Goal: Contribute content: Contribute content

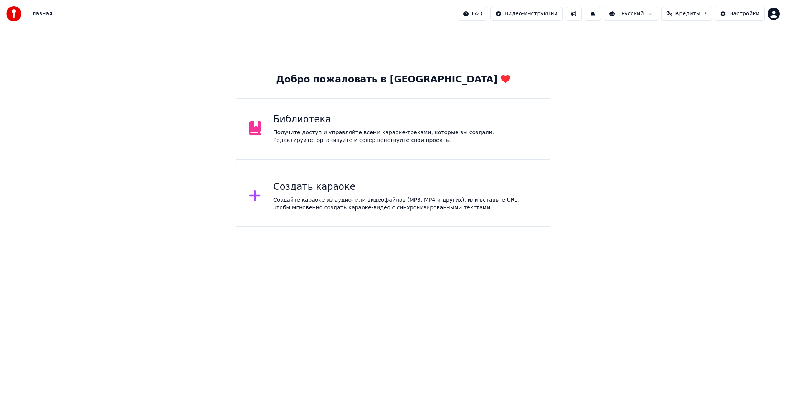
click at [691, 14] on span "Кредиты" at bounding box center [688, 14] width 25 height 8
click at [702, 72] on button "Обновить" at bounding box center [692, 71] width 46 height 14
click at [647, 38] on th "Пополнить" at bounding box center [643, 36] width 37 height 15
click at [688, 141] on div "Добро пожаловать в Youka Библиотека Получите доступ и управляйте всеми караоке-…" at bounding box center [393, 128] width 786 height 200
click at [680, 12] on button "Кредиты 7" at bounding box center [686, 14] width 51 height 14
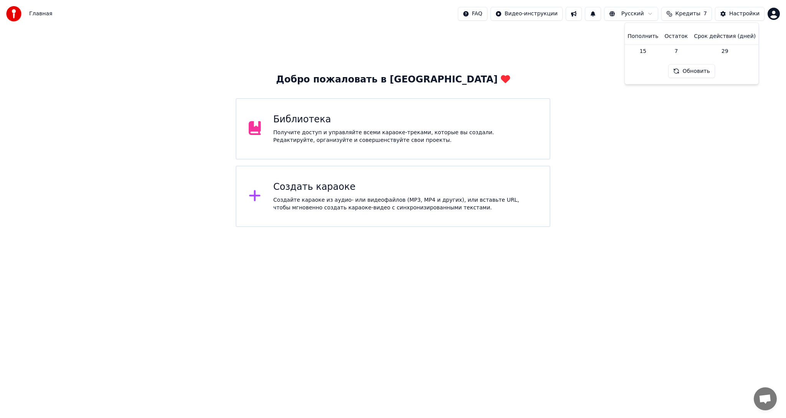
click at [594, 66] on div "Добро пожаловать в Youka Библиотека Получите доступ и управляйте всеми караоке-…" at bounding box center [393, 128] width 786 height 200
click at [686, 15] on span "Кредиты" at bounding box center [688, 14] width 25 height 8
click at [651, 51] on td "15" at bounding box center [643, 51] width 37 height 14
click at [652, 36] on th "Пополнить" at bounding box center [643, 36] width 37 height 15
click at [680, 36] on th "Остаток" at bounding box center [677, 36] width 30 height 15
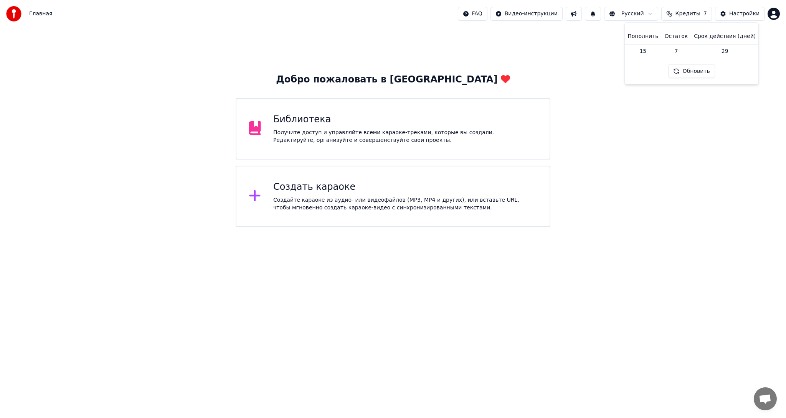
click at [775, 14] on html "Главная FAQ Видео-инструкции Русский Кредиты 7 Настройки Добро пожаловать в You…" at bounding box center [393, 113] width 786 height 227
click at [725, 46] on span "Оплата" at bounding box center [721, 50] width 21 height 8
click at [660, 60] on div "Добро пожаловать в Youka Библиотека Получите доступ и управляйте всеми караоке-…" at bounding box center [393, 128] width 786 height 200
click at [410, 135] on div "Получите доступ и управляйте всеми караоке-треками, которые вы создали. Редакти…" at bounding box center [405, 136] width 264 height 15
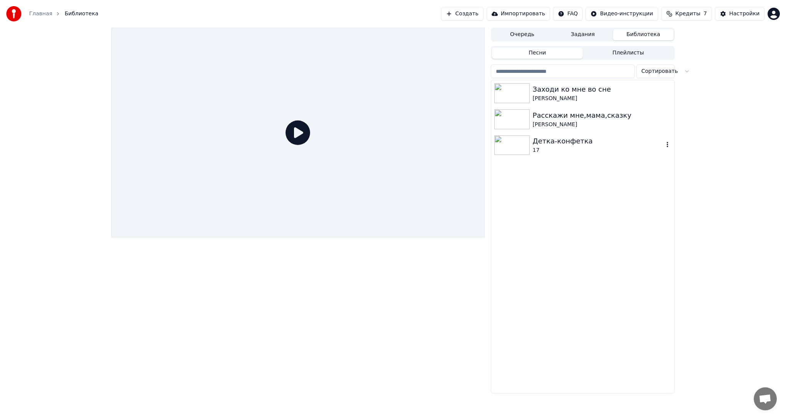
click at [585, 148] on div "17" at bounding box center [598, 151] width 131 height 8
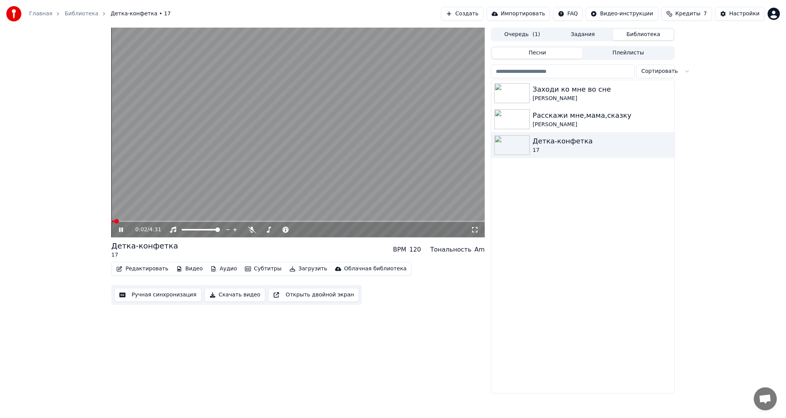
click at [288, 150] on video at bounding box center [298, 133] width 374 height 210
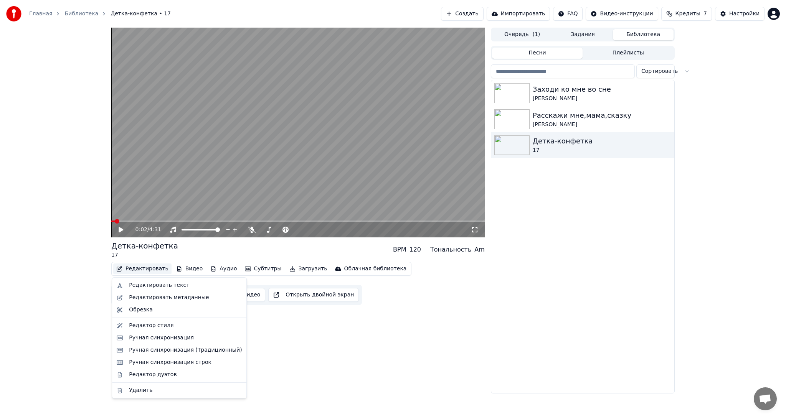
click at [143, 267] on button "Редактировать" at bounding box center [142, 269] width 58 height 11
click at [150, 287] on div "Редактировать текст" at bounding box center [159, 286] width 60 height 8
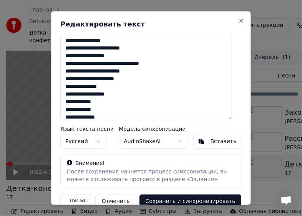
drag, startPoint x: 116, startPoint y: 56, endPoint x: 101, endPoint y: 56, distance: 15.0
click at [101, 56] on textarea at bounding box center [145, 76] width 171 height 86
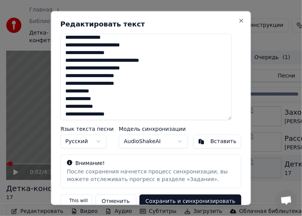
scroll to position [311, 0]
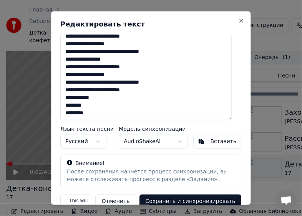
drag, startPoint x: 65, startPoint y: 40, endPoint x: 173, endPoint y: 131, distance: 140.8
click at [173, 131] on div "Редактировать текст Язык текста песни Русский Модель синхронизации AudioShakeAI…" at bounding box center [151, 108] width 200 height 195
click at [210, 142] on div "Вставить" at bounding box center [223, 141] width 26 height 8
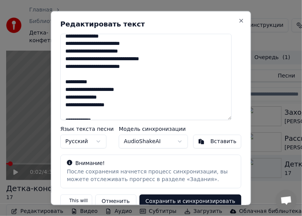
scroll to position [0, 0]
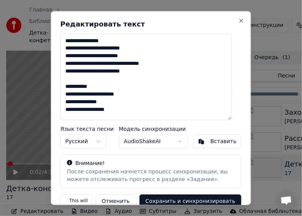
click at [66, 94] on textarea at bounding box center [145, 76] width 171 height 86
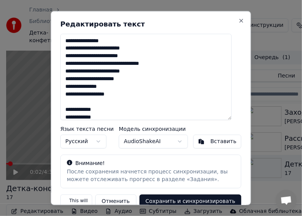
click at [68, 111] on textarea at bounding box center [145, 76] width 171 height 86
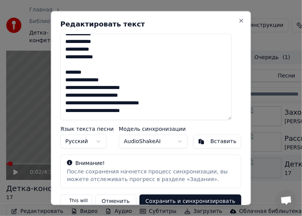
scroll to position [77, 0]
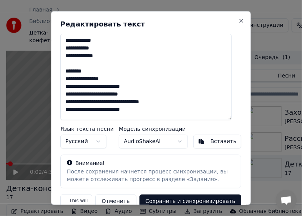
click at [66, 77] on textarea at bounding box center [145, 76] width 171 height 86
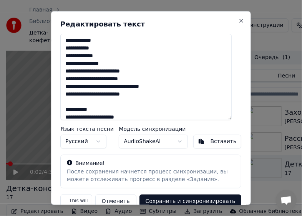
click at [68, 117] on textarea at bounding box center [145, 76] width 171 height 86
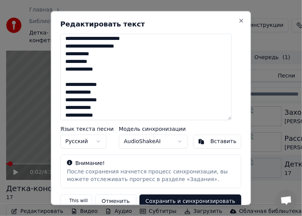
scroll to position [154, 0]
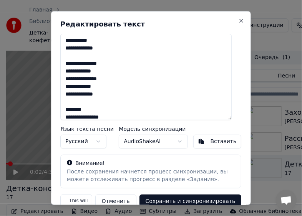
click at [66, 65] on textarea at bounding box center [145, 76] width 171 height 86
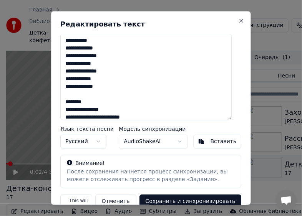
click at [68, 109] on textarea at bounding box center [145, 76] width 171 height 86
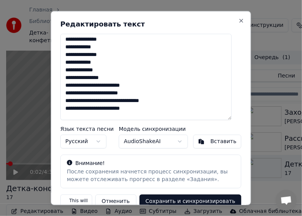
scroll to position [192, 0]
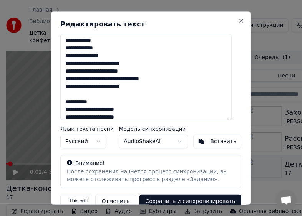
click at [66, 107] on textarea at bounding box center [145, 76] width 171 height 86
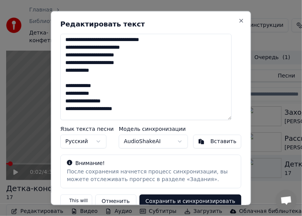
scroll to position [230, 0]
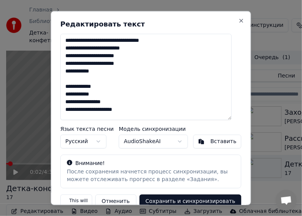
click at [66, 86] on textarea at bounding box center [145, 76] width 171 height 86
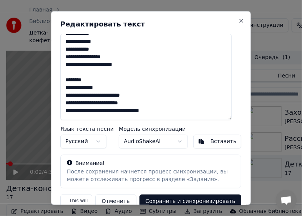
scroll to position [269, 0]
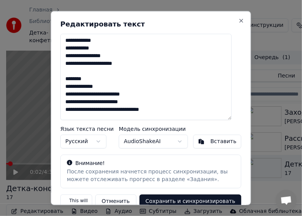
click at [66, 87] on textarea at bounding box center [145, 76] width 171 height 86
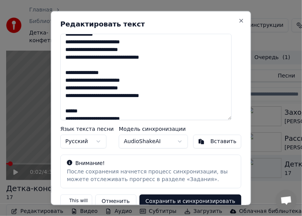
scroll to position [307, 0]
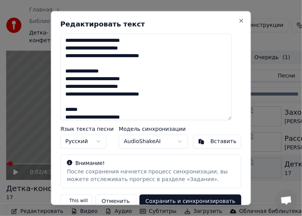
click at [66, 73] on textarea at bounding box center [145, 76] width 171 height 86
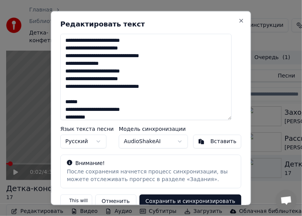
click at [68, 107] on textarea at bounding box center [145, 76] width 171 height 86
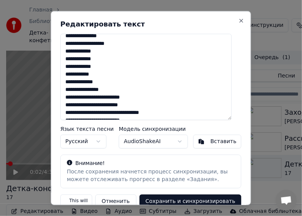
scroll to position [43, 0]
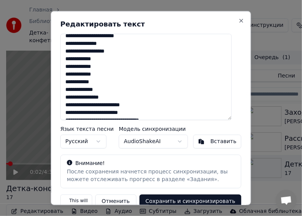
click at [213, 139] on div "Вставить" at bounding box center [223, 141] width 26 height 8
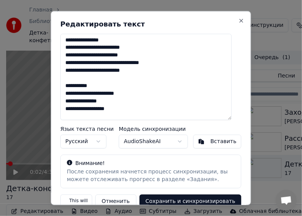
scroll to position [0, 0]
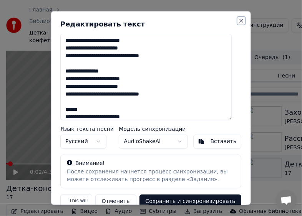
click at [238, 18] on button "Close" at bounding box center [241, 20] width 6 height 6
type textarea "**********"
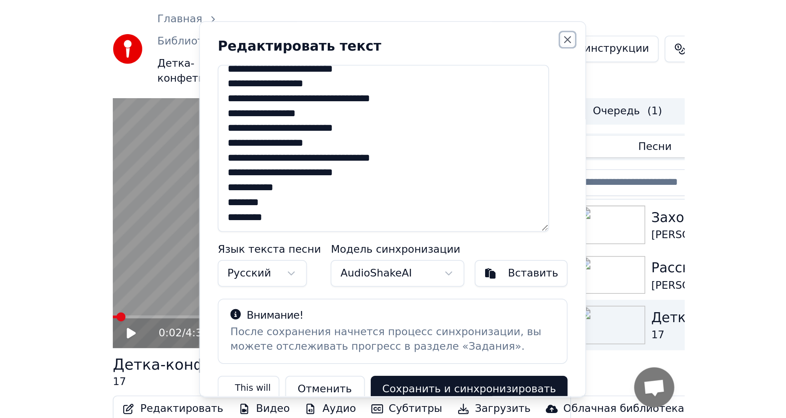
scroll to position [311, 0]
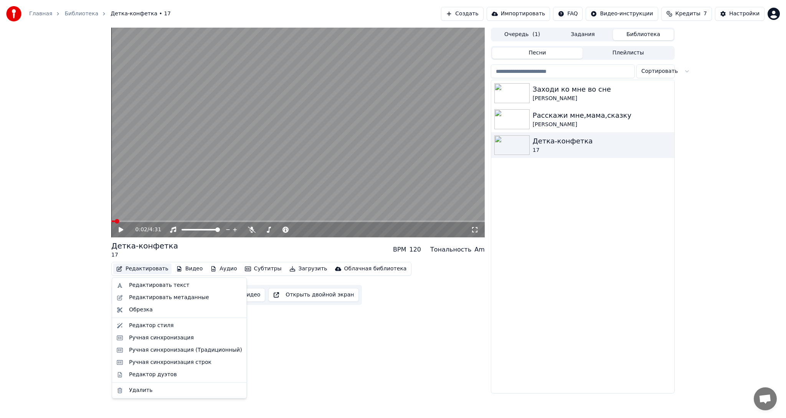
click at [142, 269] on button "Редактировать" at bounding box center [142, 269] width 58 height 11
click at [150, 289] on div "Редактировать текст" at bounding box center [179, 285] width 131 height 12
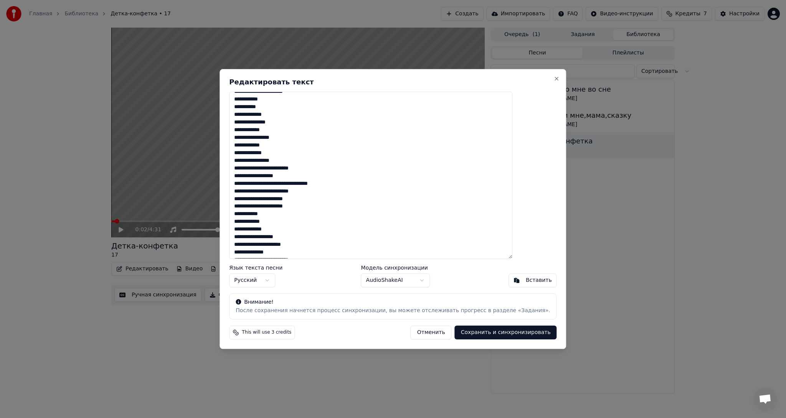
scroll to position [0, 0]
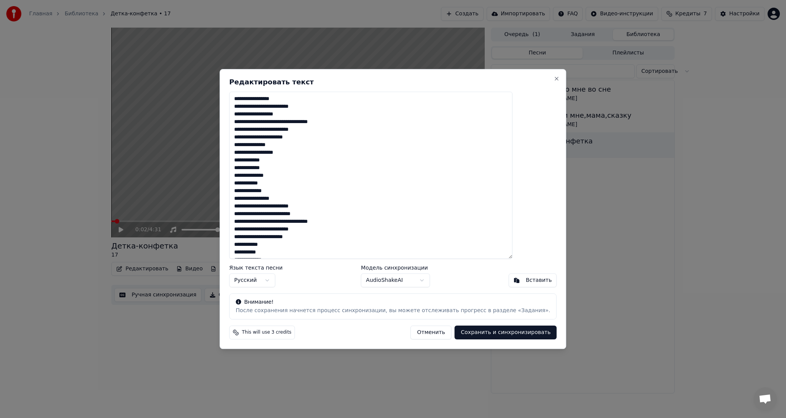
drag, startPoint x: 281, startPoint y: 253, endPoint x: 243, endPoint y: 78, distance: 179.5
click at [243, 78] on div "Редактировать текст Язык текста песни Русский Модель синхронизации AudioShakeAI…" at bounding box center [393, 209] width 347 height 280
click at [526, 278] on div "Вставить" at bounding box center [539, 281] width 26 height 8
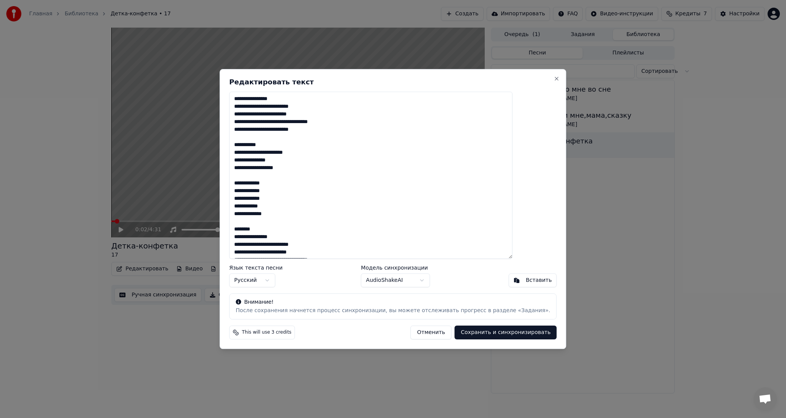
click at [256, 152] on textarea at bounding box center [370, 175] width 283 height 167
click at [255, 167] on textarea at bounding box center [370, 175] width 283 height 167
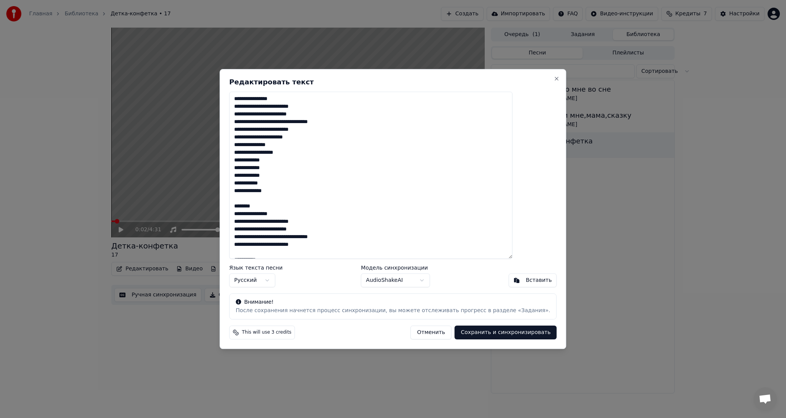
click at [256, 214] on textarea at bounding box center [370, 175] width 283 height 167
click at [255, 254] on textarea at bounding box center [370, 175] width 283 height 167
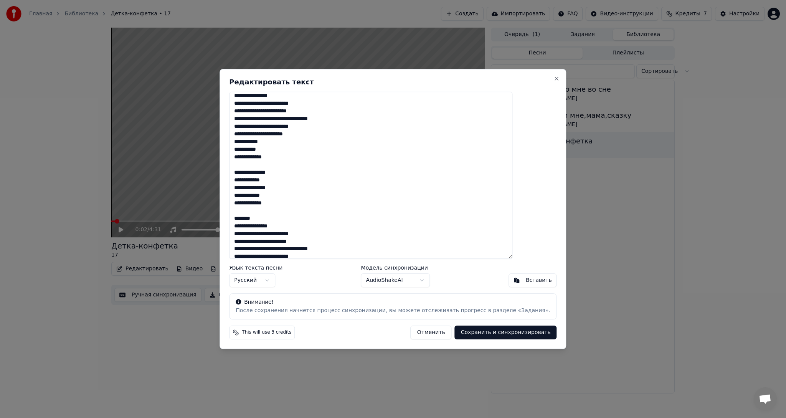
scroll to position [115, 0]
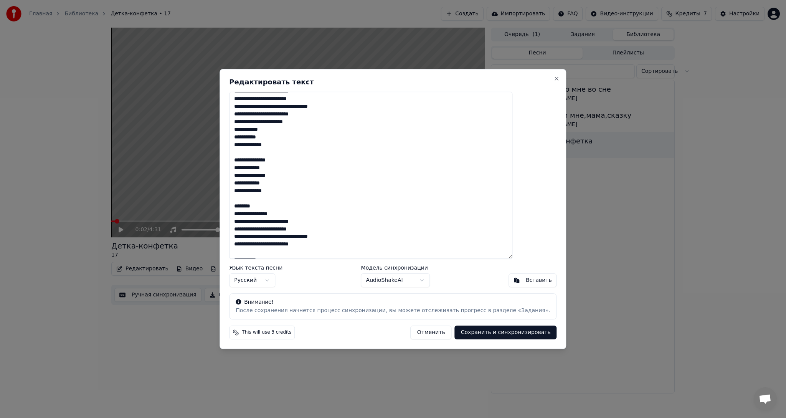
click at [256, 159] on textarea at bounding box center [370, 175] width 283 height 167
click at [257, 206] on textarea at bounding box center [370, 175] width 283 height 167
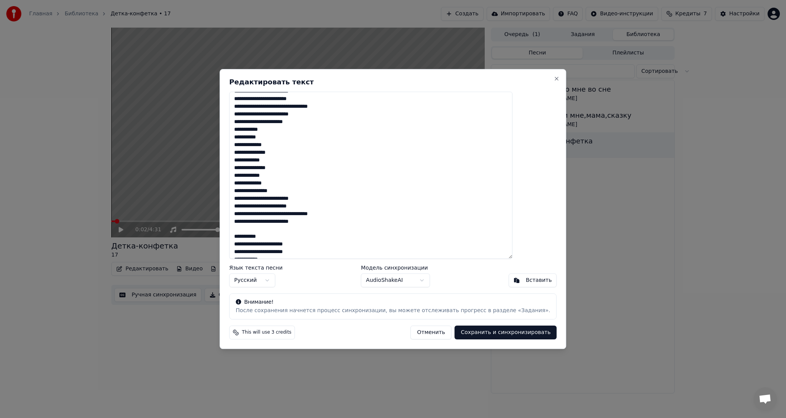
click at [255, 246] on textarea at bounding box center [370, 175] width 283 height 167
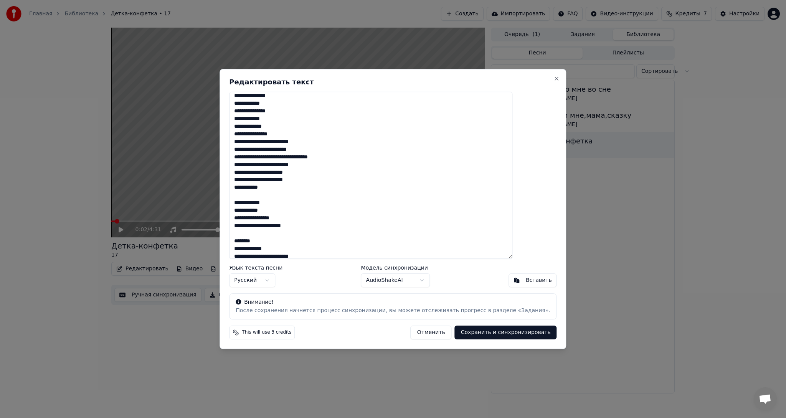
scroll to position [192, 0]
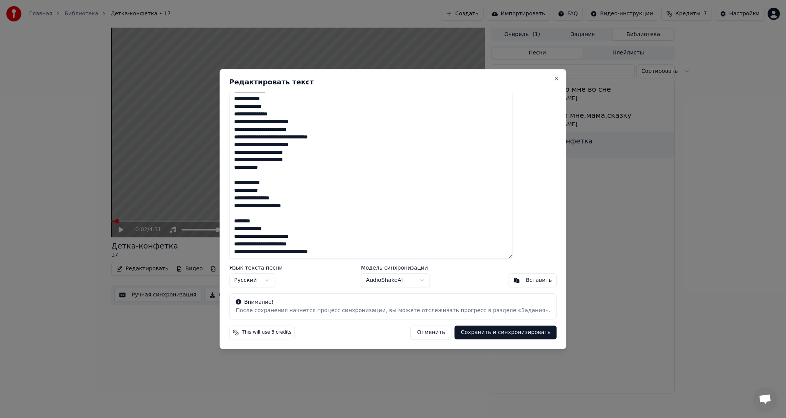
click at [256, 183] on textarea at bounding box center [370, 175] width 283 height 167
click at [257, 222] on textarea at bounding box center [370, 175] width 283 height 167
click at [255, 244] on textarea at bounding box center [370, 175] width 283 height 167
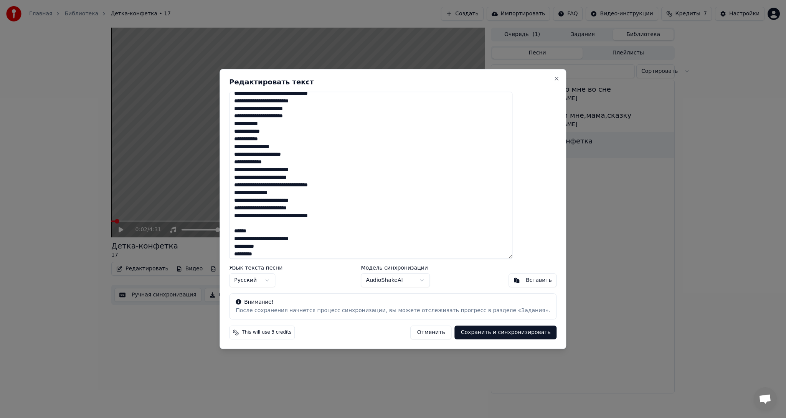
scroll to position [246, 0]
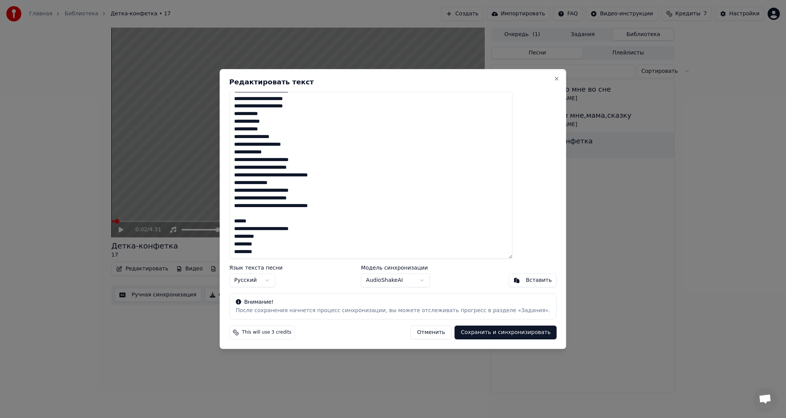
click at [257, 230] on textarea at bounding box center [370, 175] width 283 height 167
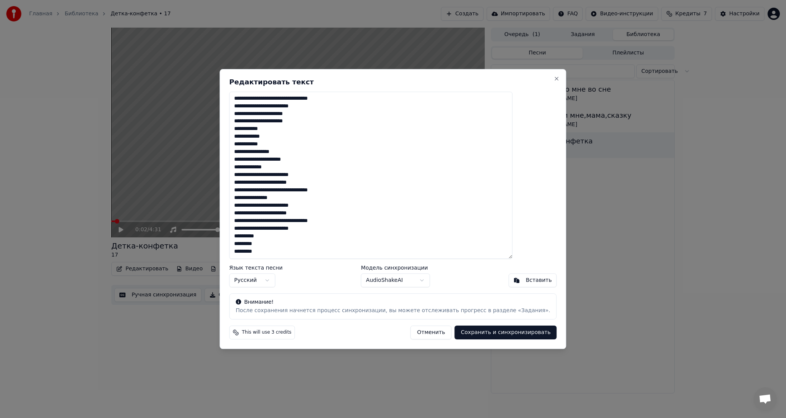
scroll to position [230, 0]
type textarea "**********"
click at [478, 332] on button "Сохранить и синхронизировать" at bounding box center [506, 333] width 102 height 14
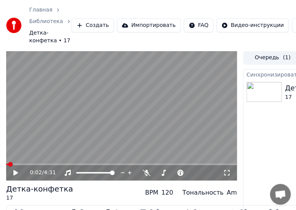
click at [15, 172] on icon at bounding box center [15, 172] width 5 height 5
click at [108, 172] on span at bounding box center [106, 172] width 5 height 5
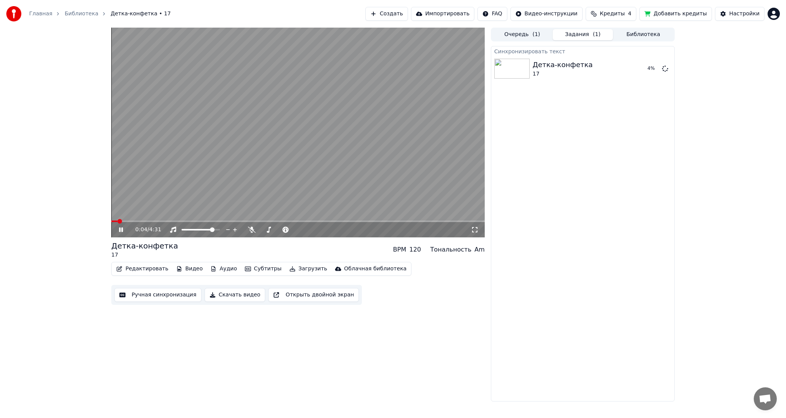
click at [121, 227] on icon at bounding box center [126, 230] width 18 height 6
click at [111, 219] on span at bounding box center [113, 221] width 5 height 5
click at [220, 228] on span at bounding box center [217, 230] width 5 height 5
click at [228, 228] on icon at bounding box center [228, 230] width 7 height 8
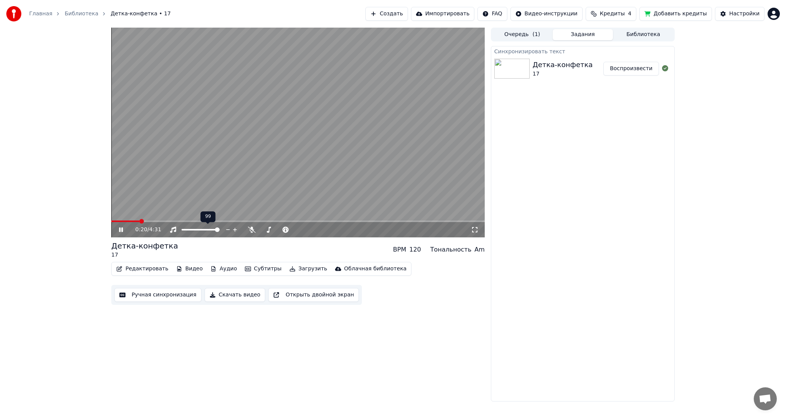
click at [234, 228] on icon at bounding box center [234, 230] width 7 height 8
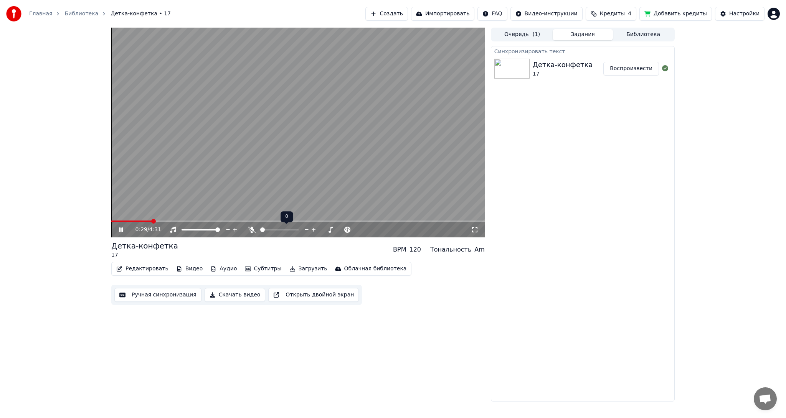
click at [260, 231] on span at bounding box center [262, 230] width 5 height 5
click at [312, 230] on span at bounding box center [313, 230] width 5 height 5
click at [313, 230] on span at bounding box center [313, 230] width 5 height 5
click at [260, 230] on span at bounding box center [262, 230] width 5 height 5
click at [229, 296] on button "Скачать видео" at bounding box center [235, 295] width 61 height 14
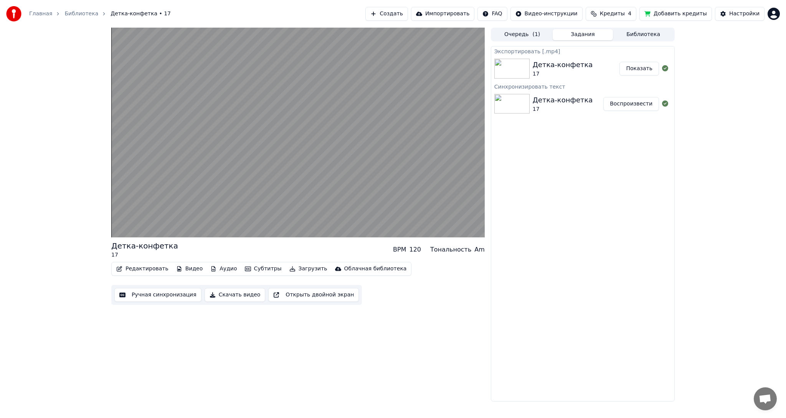
click at [642, 71] on button "Показать" at bounding box center [640, 69] width 40 height 14
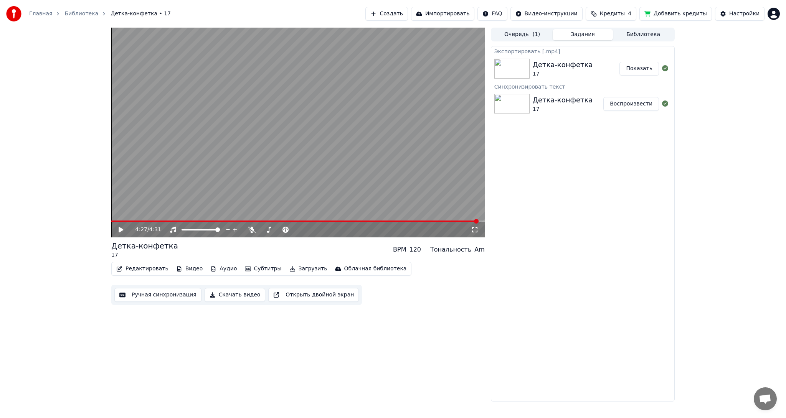
click at [121, 230] on icon at bounding box center [121, 229] width 5 height 5
click at [121, 230] on icon at bounding box center [121, 230] width 4 height 5
click at [408, 13] on button "Создать" at bounding box center [386, 14] width 42 height 14
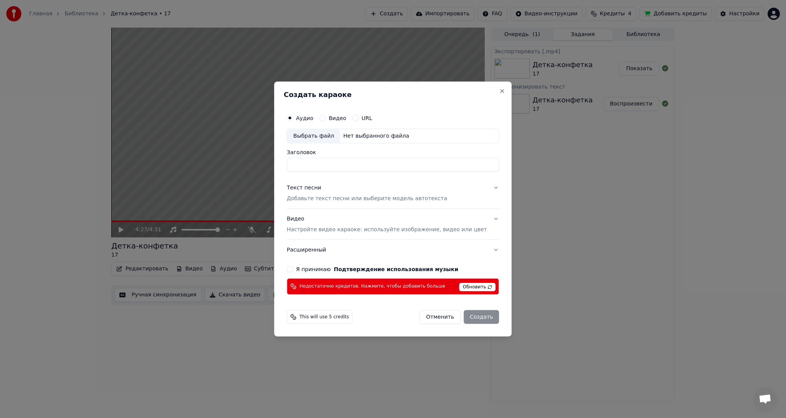
click at [479, 289] on span "Обновить" at bounding box center [478, 287] width 36 height 8
click at [499, 92] on button "Close" at bounding box center [502, 91] width 6 height 6
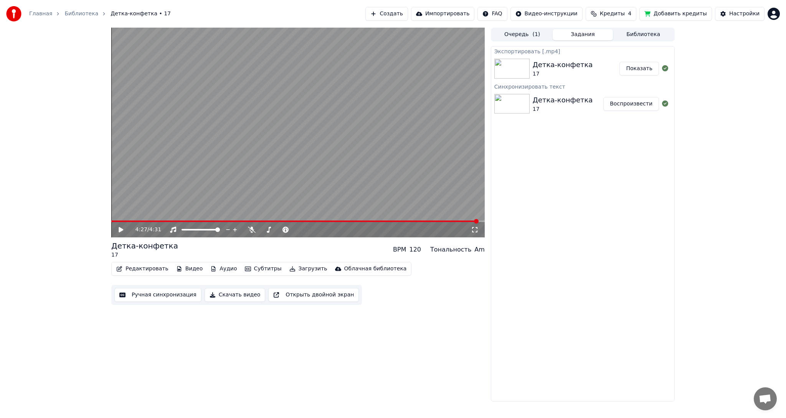
click at [586, 208] on div "Экспортировать [.mp4] Детка-конфетка 17 Показать Синхронизировать текст Детка-к…" at bounding box center [583, 224] width 184 height 356
click at [43, 13] on link "Главная" at bounding box center [40, 14] width 23 height 8
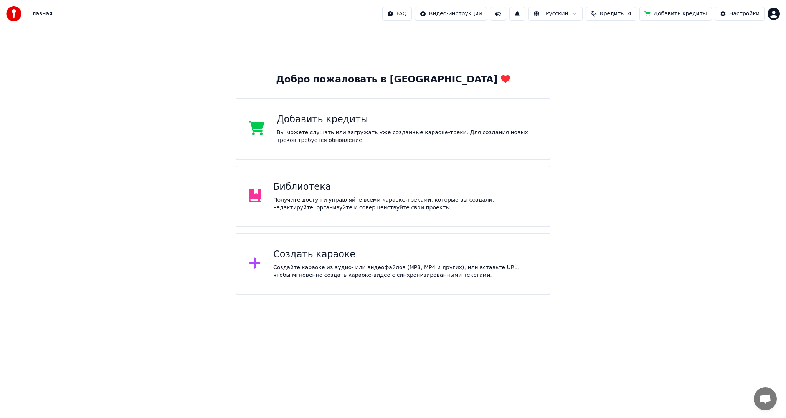
click at [353, 134] on div "Вы можете слушать или загружать уже созданные караоке-треки. Для создания новых…" at bounding box center [407, 136] width 261 height 15
